Goal: Check status: Check status

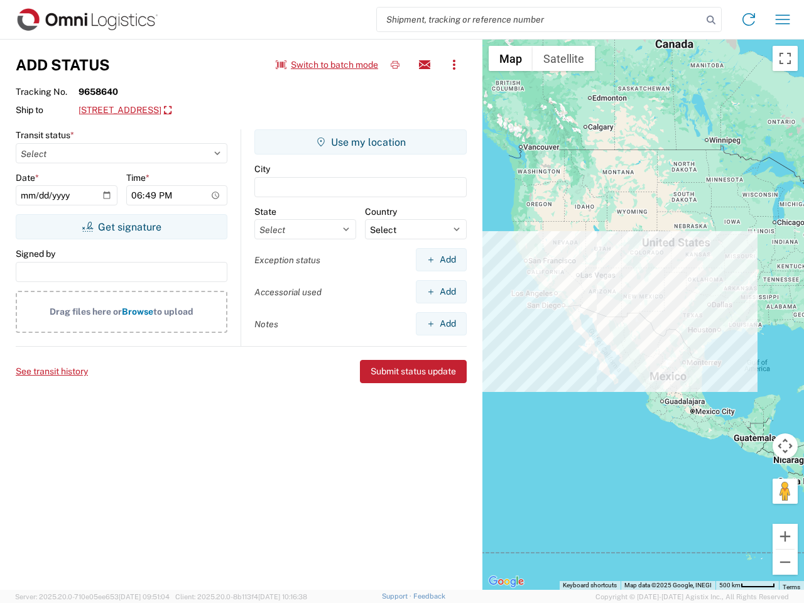
click at [540, 19] on input "search" at bounding box center [539, 20] width 325 height 24
click at [711, 20] on icon at bounding box center [711, 20] width 18 height 18
click at [749, 19] on icon at bounding box center [749, 19] width 20 height 20
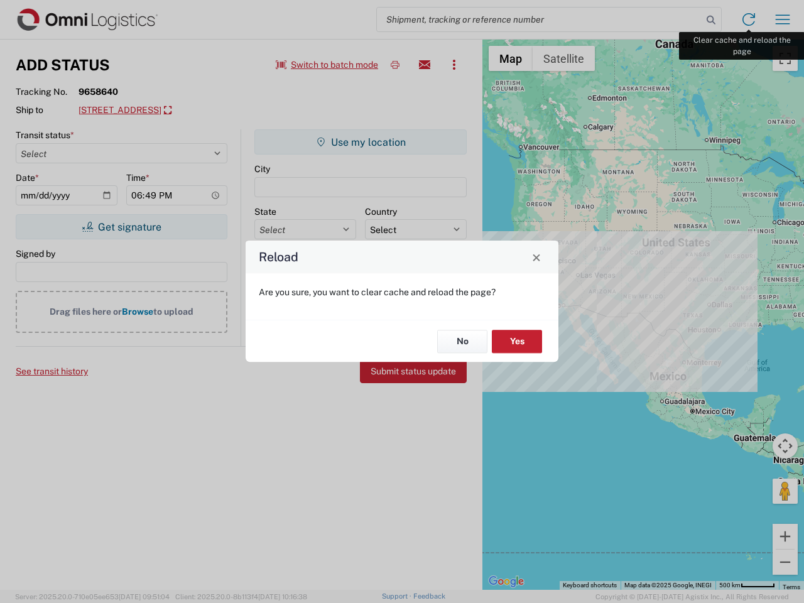
click at [783, 19] on div "Reload Are you sure, you want to clear cache and reload the page? No Yes" at bounding box center [402, 301] width 804 height 603
click at [327, 65] on div "Reload Are you sure, you want to clear cache and reload the page? No Yes" at bounding box center [402, 301] width 804 height 603
click at [395, 65] on div "Reload Are you sure, you want to clear cache and reload the page? No Yes" at bounding box center [402, 301] width 804 height 603
click at [425, 65] on div "Reload Are you sure, you want to clear cache and reload the page? No Yes" at bounding box center [402, 301] width 804 height 603
click at [454, 65] on div "Reload Are you sure, you want to clear cache and reload the page? No Yes" at bounding box center [402, 301] width 804 height 603
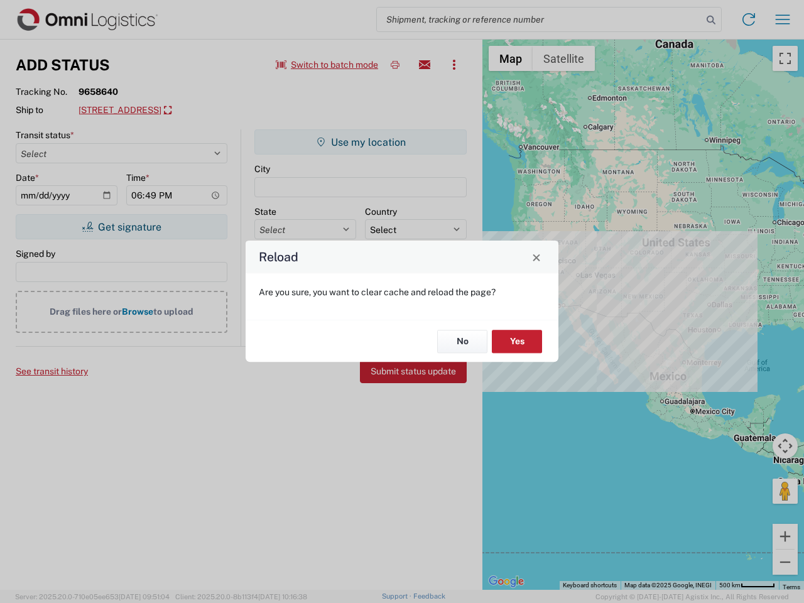
click at [179, 111] on div "Reload Are you sure, you want to clear cache and reload the page? No Yes" at bounding box center [402, 301] width 804 height 603
click at [121, 227] on div "Reload Are you sure, you want to clear cache and reload the page? No Yes" at bounding box center [402, 301] width 804 height 603
